Goal: Task Accomplishment & Management: Complete application form

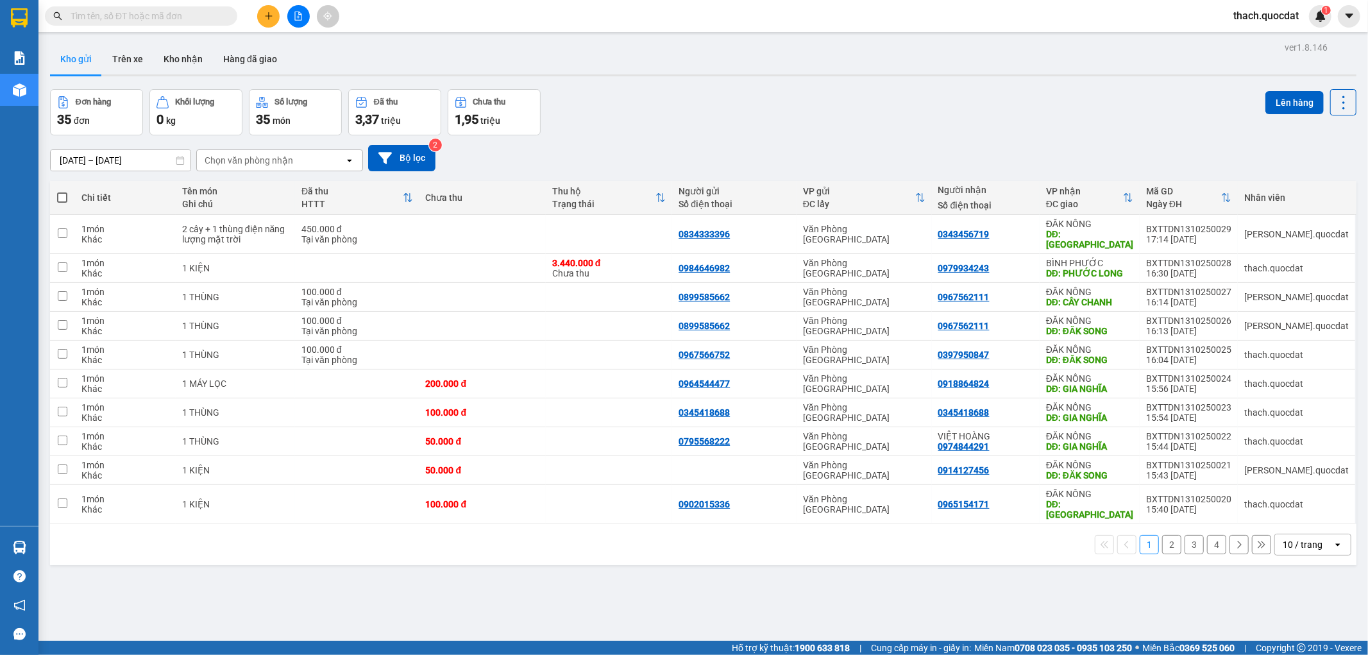
click at [268, 15] on icon "plus" at bounding box center [268, 15] width 7 height 1
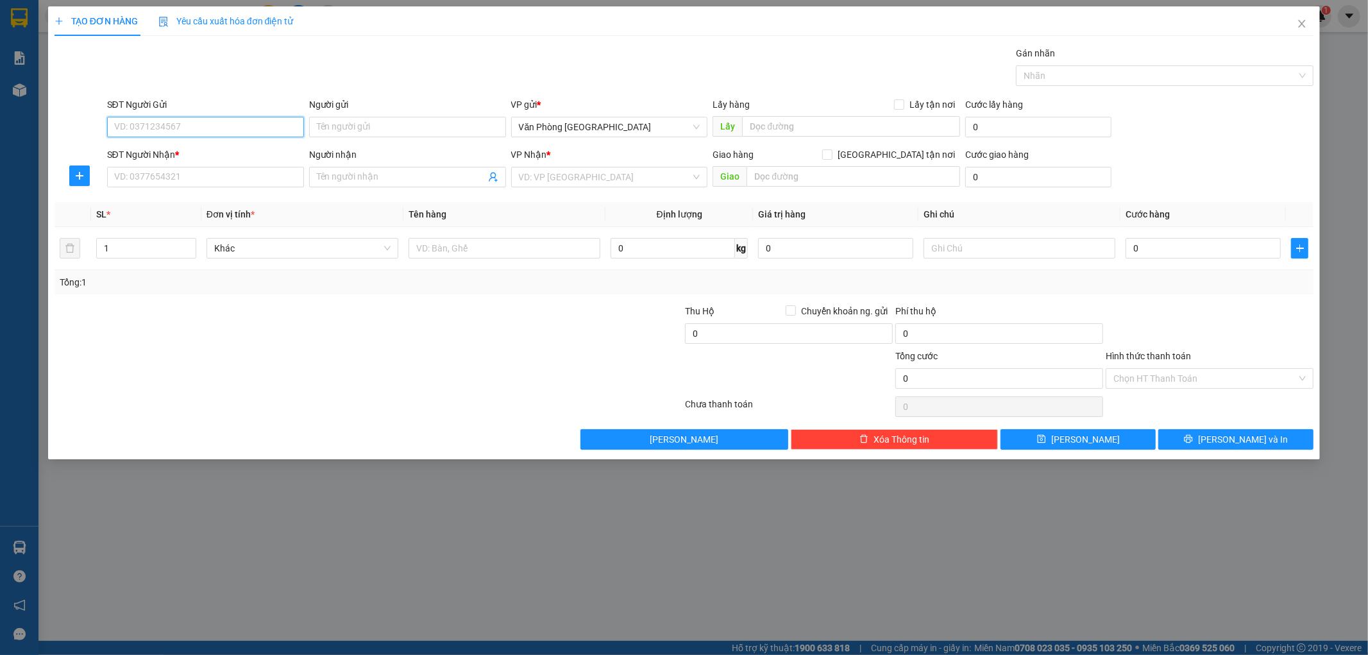
click at [264, 126] on input "SĐT Người Gửi" at bounding box center [205, 127] width 197 height 21
type input "0934820156"
click at [152, 176] on input "SĐT Người Nhận *" at bounding box center [205, 177] width 197 height 21
type input "0905491708"
click at [618, 182] on input "search" at bounding box center [605, 176] width 173 height 19
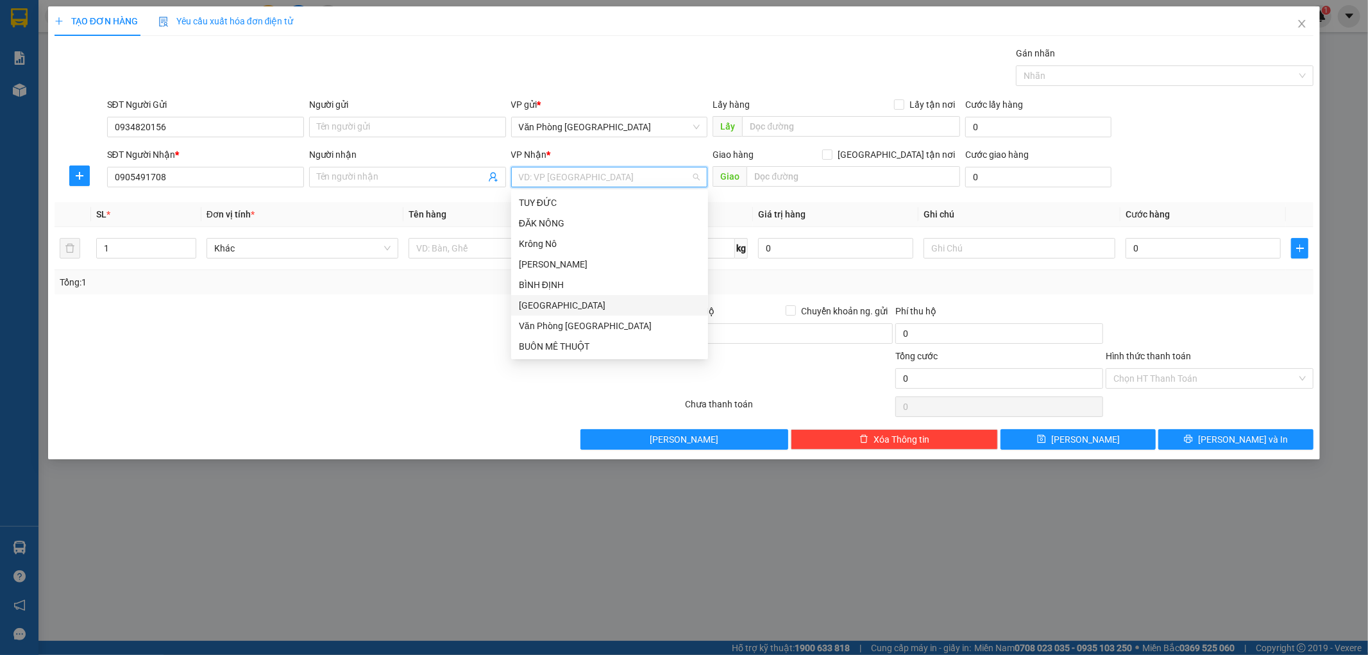
scroll to position [61, 0]
click at [560, 300] on div "BÌNH PHƯỚC" at bounding box center [610, 306] width 182 height 14
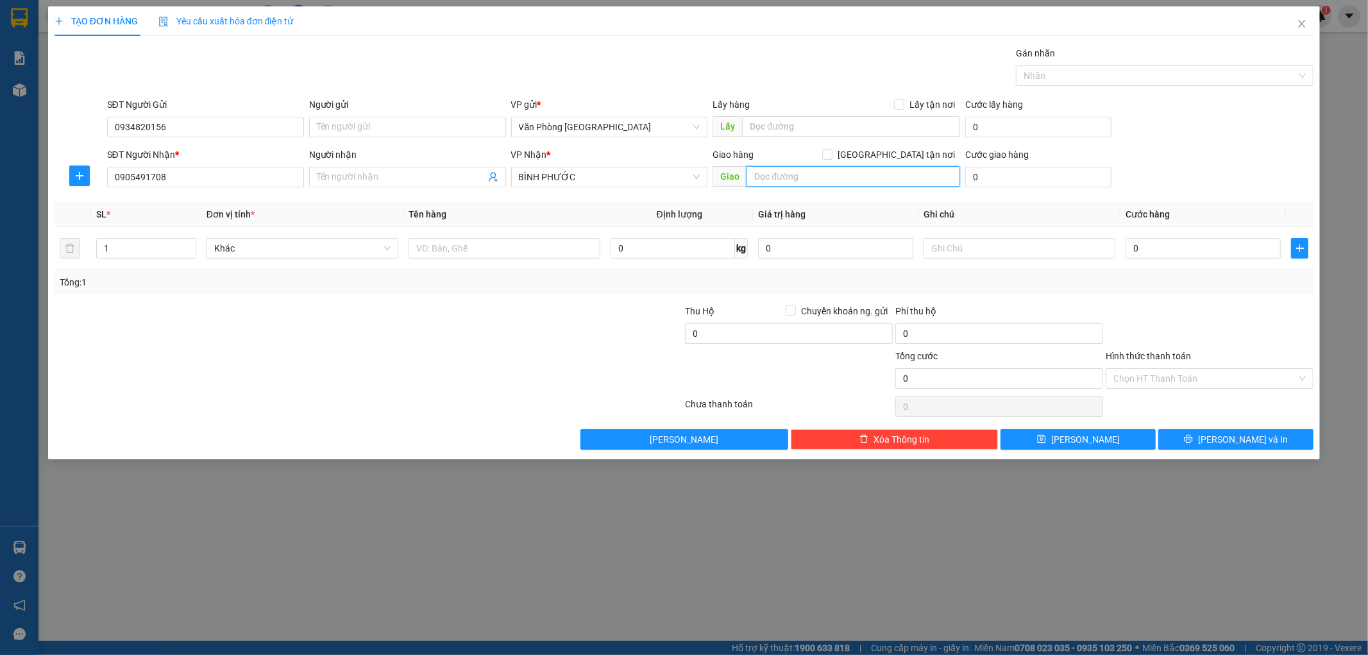
click at [773, 183] on input "text" at bounding box center [854, 176] width 214 height 21
type input "d"
drag, startPoint x: 720, startPoint y: 171, endPoint x: 624, endPoint y: 164, distance: 97.1
click at [624, 164] on div "SĐT Người Nhận * 0905491708 Người nhận Tên người nhận VP Nhận * BÌNH PHƯỚC Giao…" at bounding box center [711, 170] width 1213 height 45
type input "D"
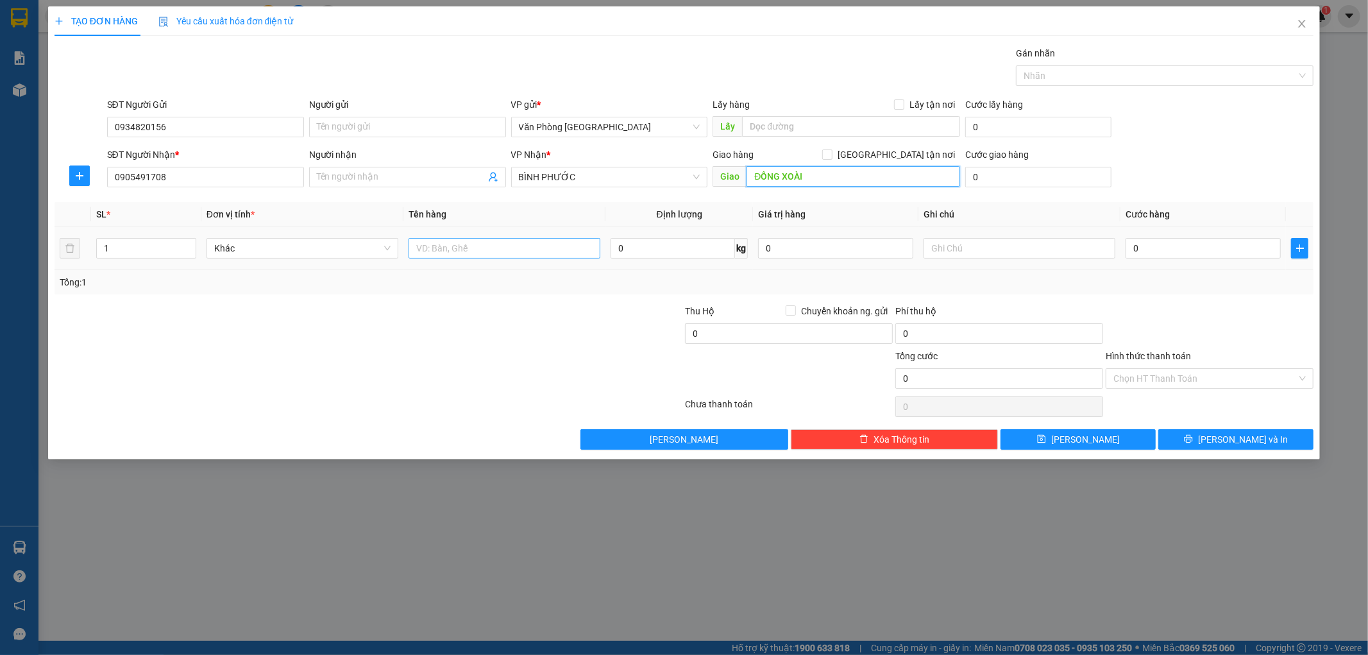
type input "ĐỒNG XOÀI"
click at [489, 244] on input "text" at bounding box center [505, 248] width 192 height 21
type input "1 THÙNG NHỎ"
click at [1160, 250] on input "0" at bounding box center [1203, 248] width 155 height 21
type input "5"
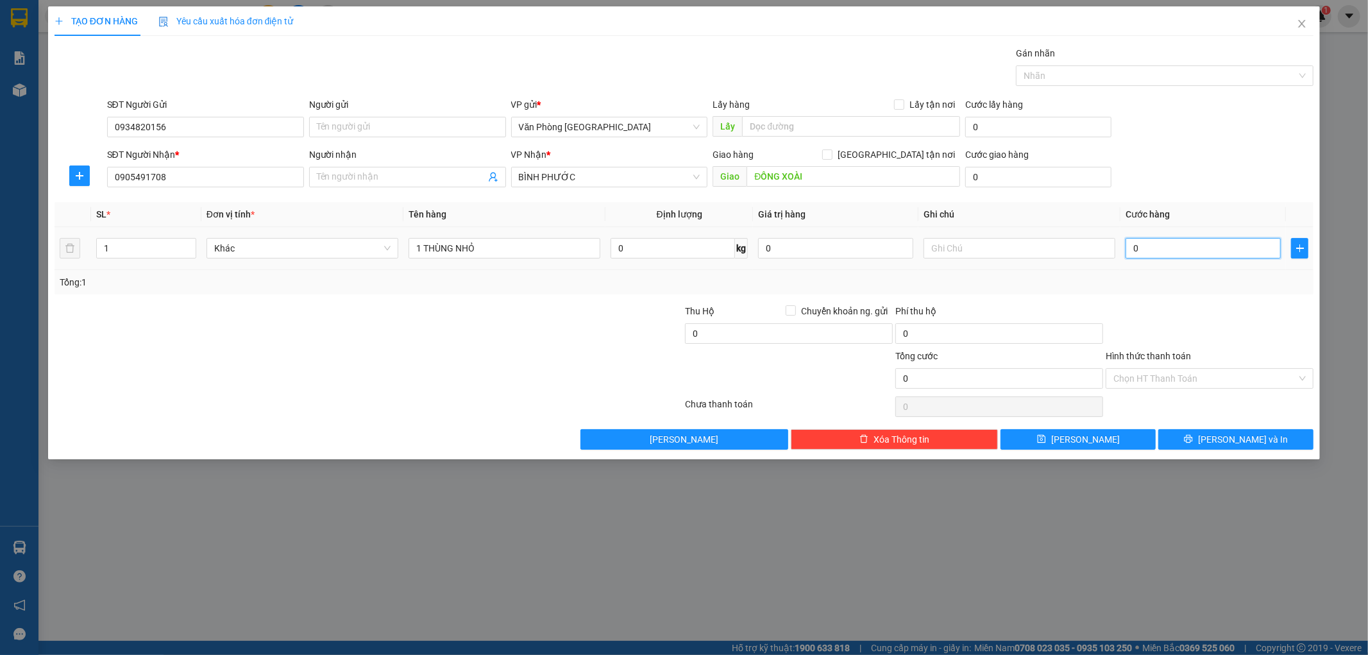
type input "5"
type input "50"
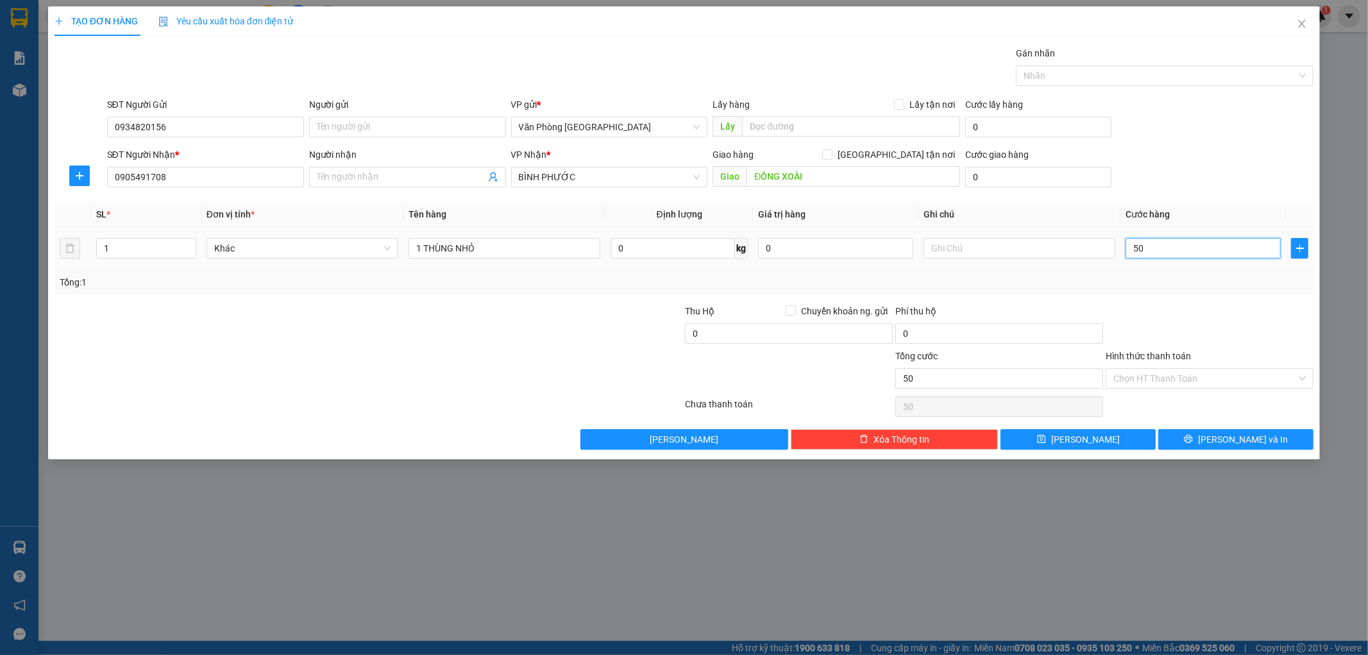
type input "500"
type input "5.000"
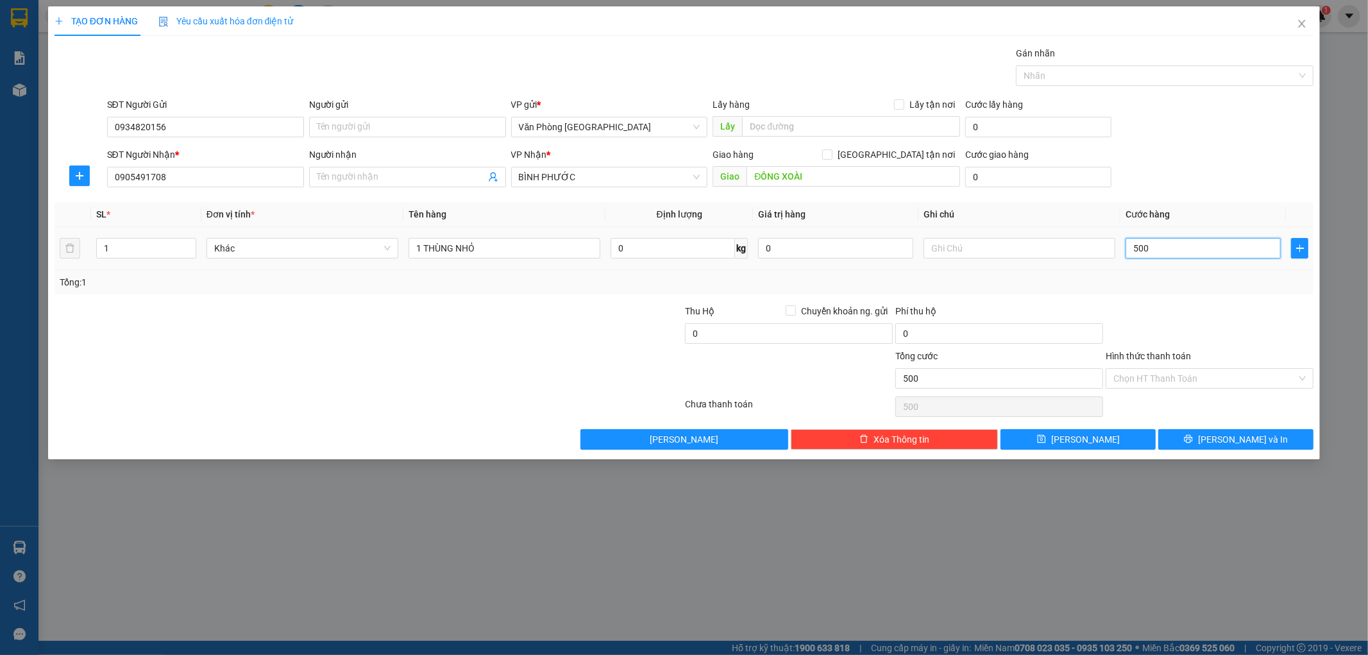
type input "5.000"
type input "50.000"
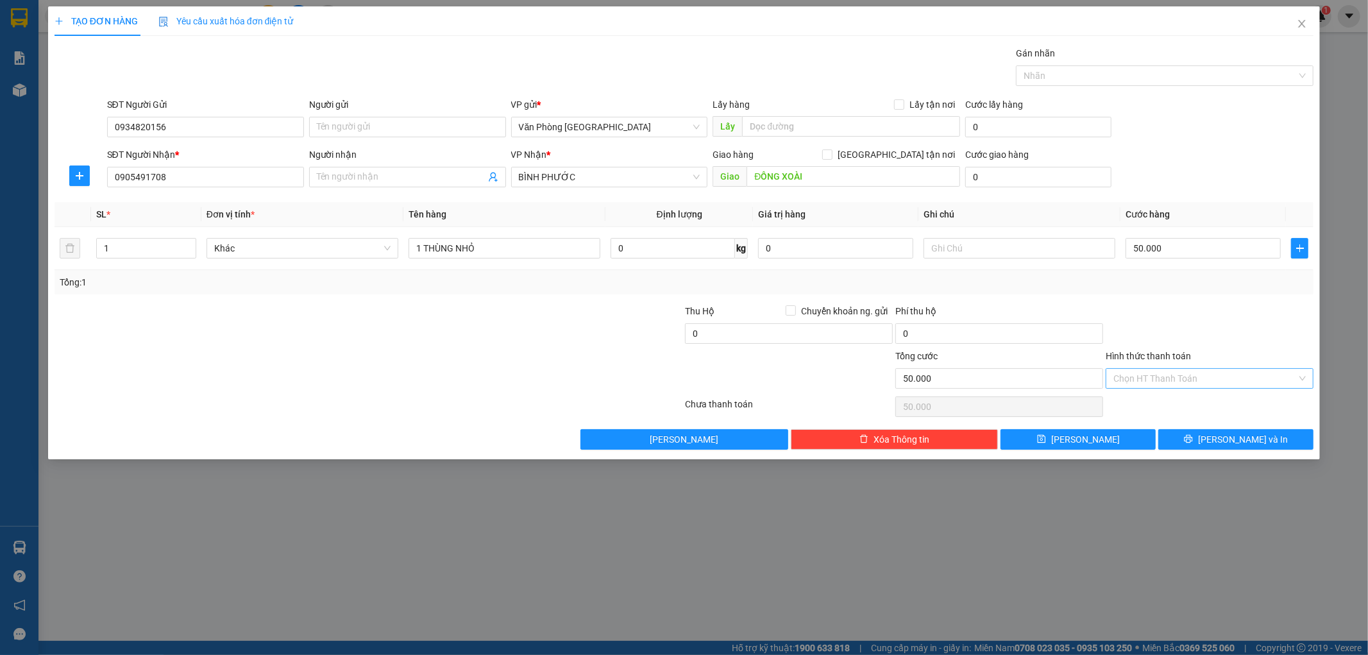
click at [1272, 379] on input "Hình thức thanh toán" at bounding box center [1205, 378] width 183 height 19
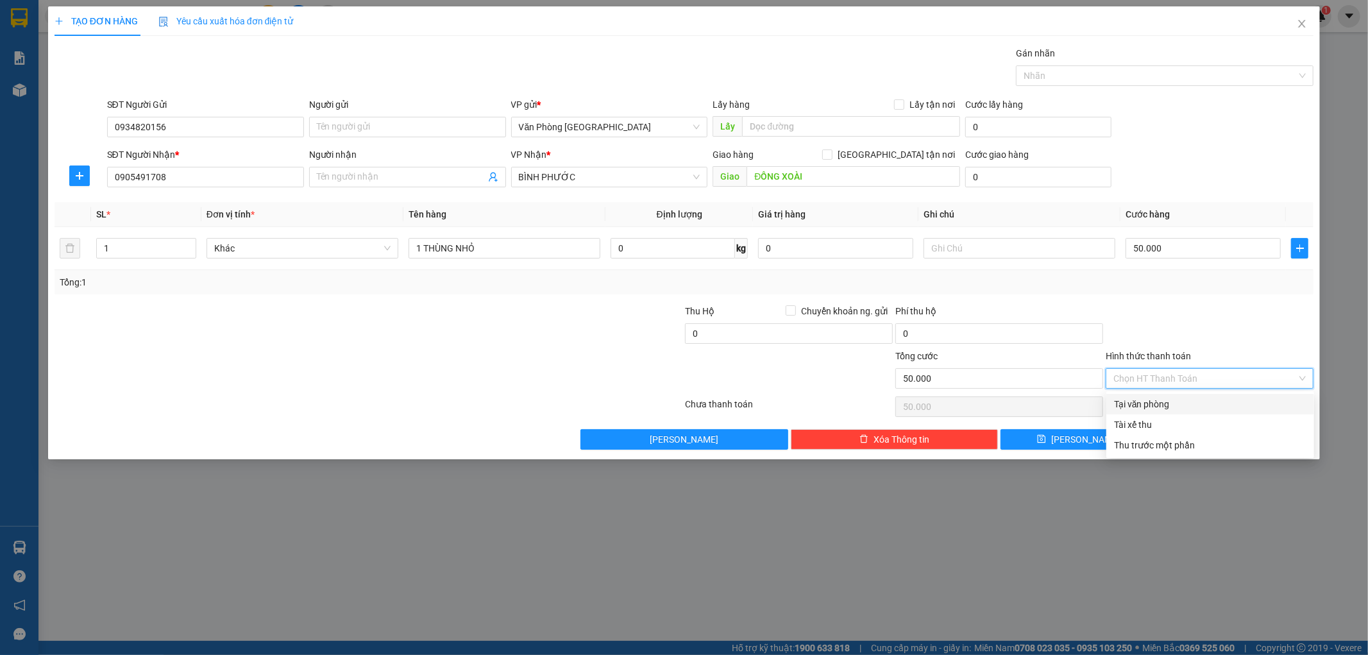
click at [1195, 405] on div "Tại văn phòng" at bounding box center [1210, 404] width 192 height 14
type input "0"
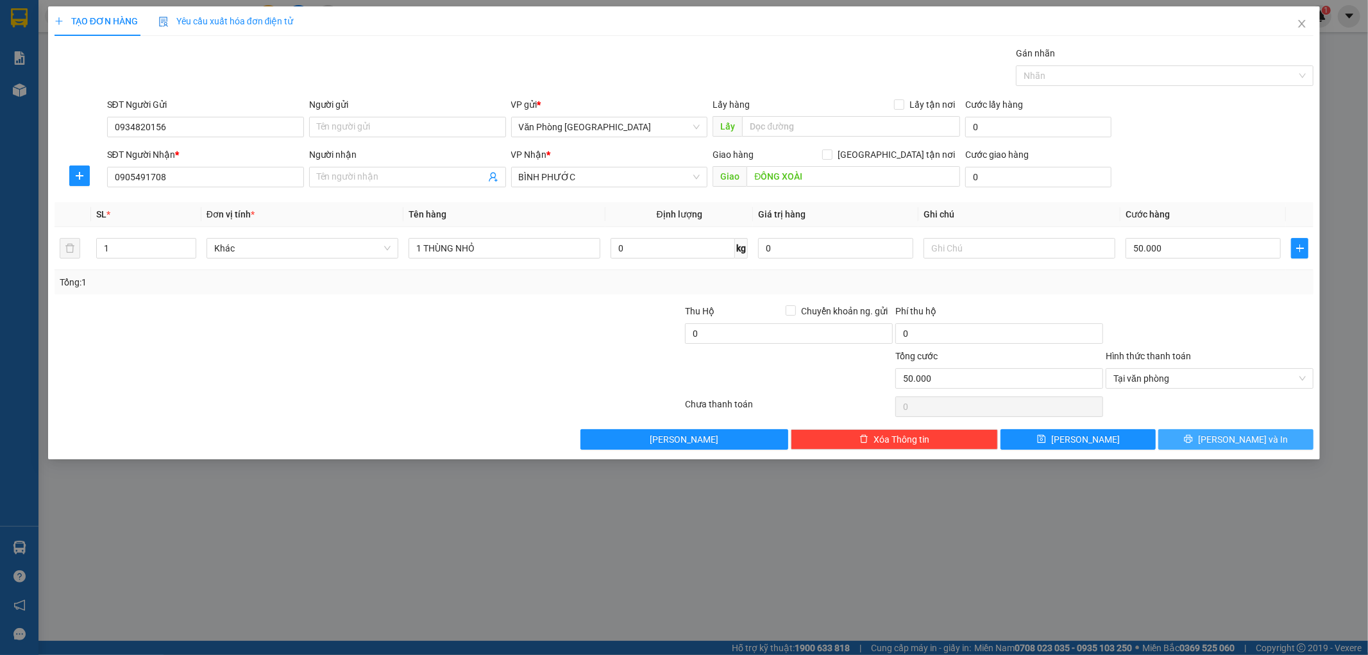
click at [1184, 440] on button "[PERSON_NAME] và In" at bounding box center [1236, 439] width 155 height 21
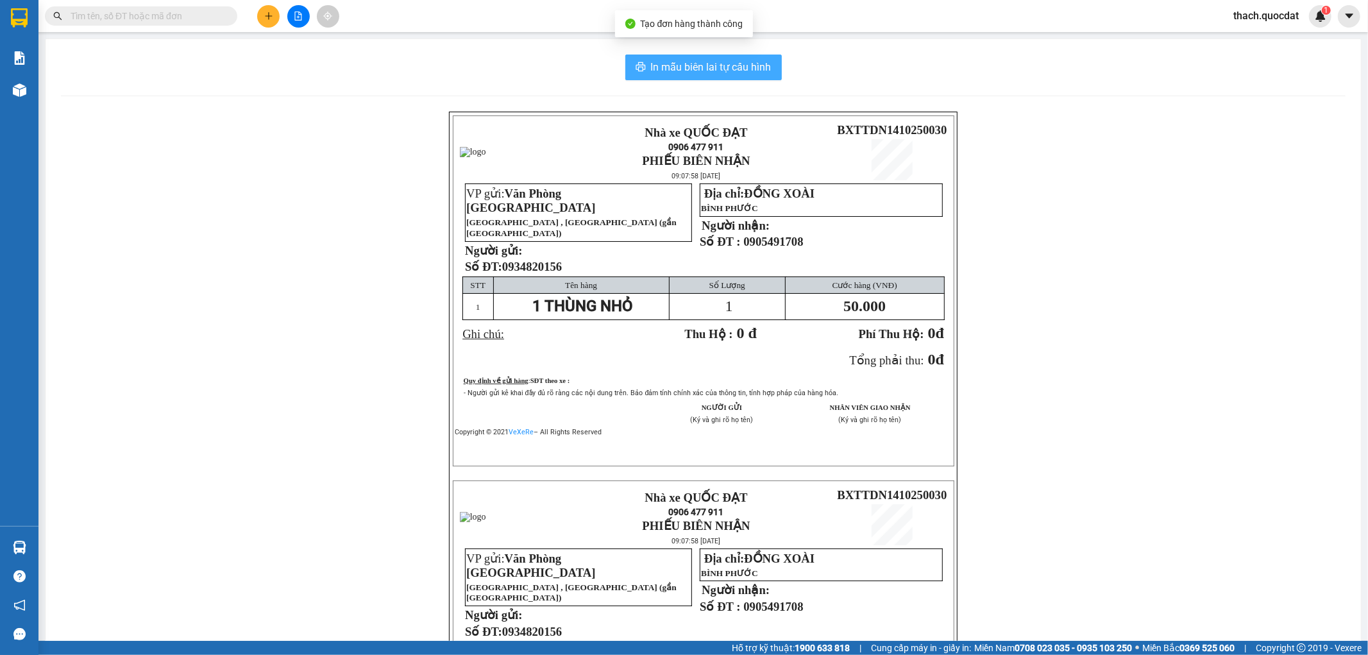
click at [703, 65] on span "In mẫu biên lai tự cấu hình" at bounding box center [711, 67] width 121 height 16
